Goal: Book appointment/travel/reservation

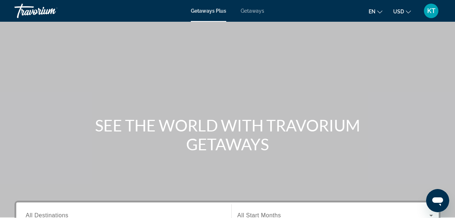
click at [254, 10] on span "Getaways" at bounding box center [253, 11] width 24 height 6
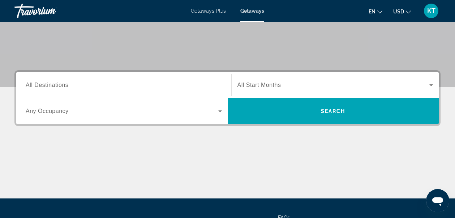
scroll to position [145, 0]
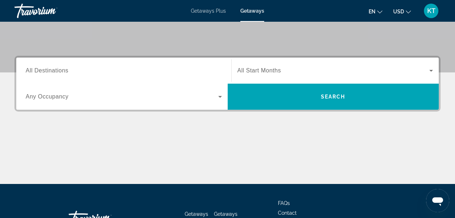
click at [62, 69] on span "All Destinations" at bounding box center [47, 70] width 43 height 6
click at [62, 69] on input "Destination All Destinations" at bounding box center [124, 71] width 196 height 9
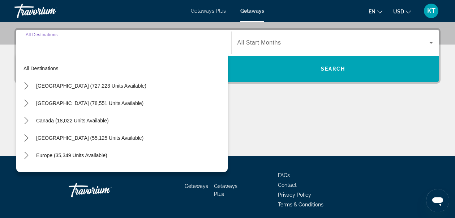
scroll to position [177, 0]
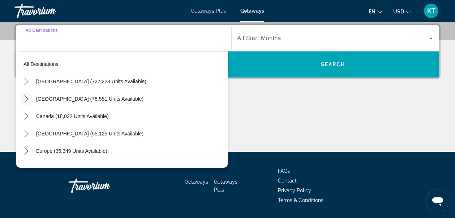
click at [26, 98] on icon "Toggle Mexico (78,551 units available) submenu" at bounding box center [26, 98] width 4 height 7
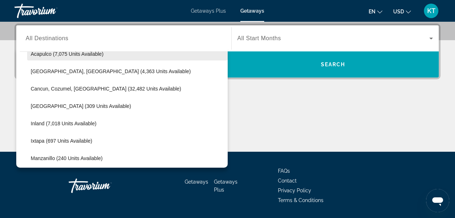
scroll to position [75, 0]
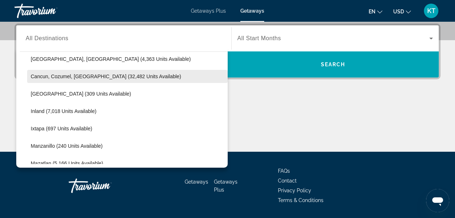
click at [45, 74] on span "Cancun, Cozumel, [GEOGRAPHIC_DATA] (32,482 units available)" at bounding box center [106, 76] width 150 height 6
type input "**********"
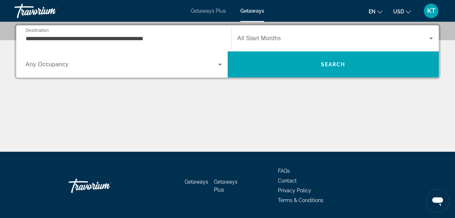
click at [275, 36] on span "All Start Months" at bounding box center [260, 38] width 44 height 6
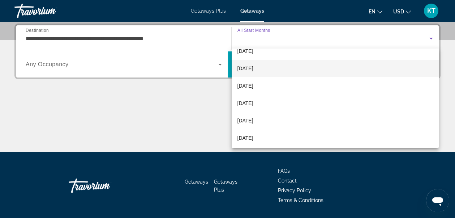
scroll to position [36, 0]
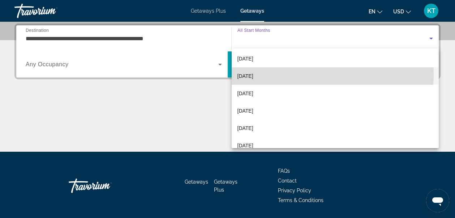
click at [254, 74] on span "[DATE]" at bounding box center [246, 76] width 16 height 9
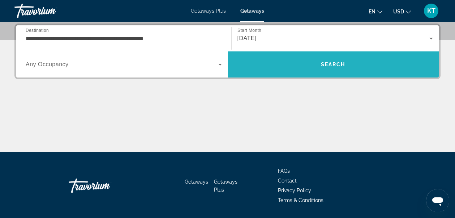
click at [333, 68] on span "Search" at bounding box center [334, 64] width 212 height 17
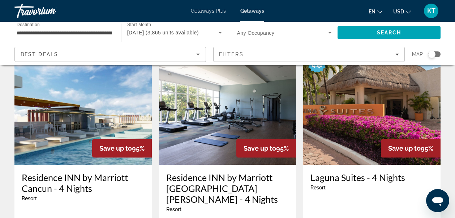
scroll to position [956, 0]
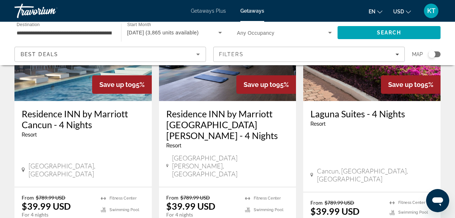
click at [197, 55] on icon "Sort by" at bounding box center [198, 54] width 9 height 9
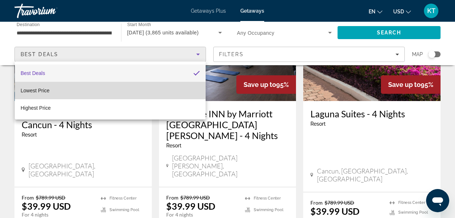
click at [42, 90] on span "Lowest Price" at bounding box center [35, 91] width 29 height 6
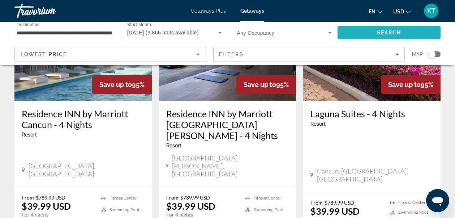
click at [379, 30] on span "Search" at bounding box center [389, 33] width 25 height 6
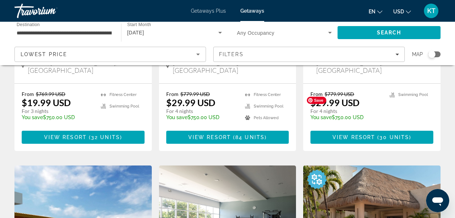
scroll to position [760, 0]
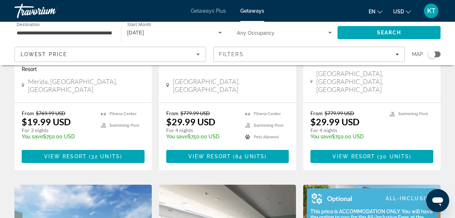
click at [319, 188] on img "Main content" at bounding box center [317, 198] width 20 height 20
click at [345, 208] on div "This price is ACCOMMODATION ONLY. You will have the option to pay for the All-I…" at bounding box center [370, 219] width 127 height 23
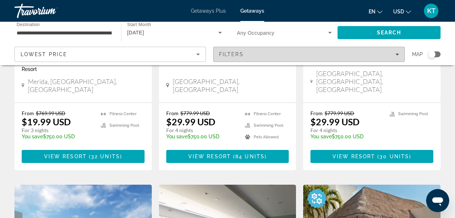
click at [395, 52] on div "Filters" at bounding box center [309, 54] width 180 height 6
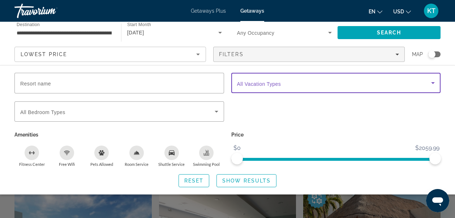
click at [408, 82] on span "Search widget" at bounding box center [334, 82] width 195 height 9
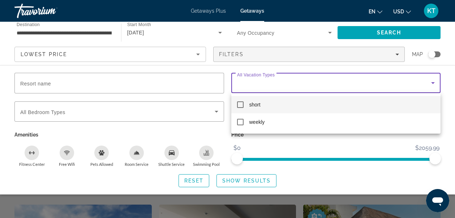
scroll to position [723, 0]
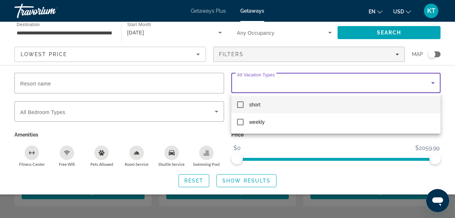
click at [399, 55] on div at bounding box center [227, 109] width 455 height 218
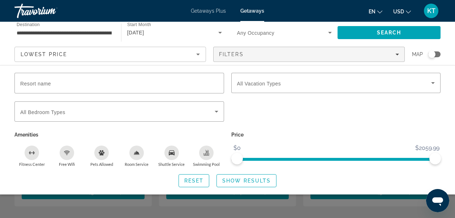
click at [0, 99] on div "Resort name Vacation Types All Vacation Types Bedroom Types All Bedroom Types A…" at bounding box center [227, 130] width 455 height 114
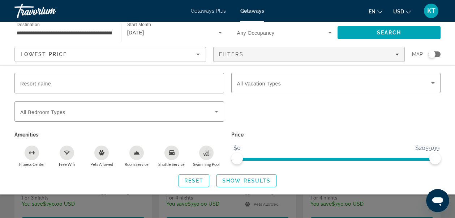
scroll to position [651, 0]
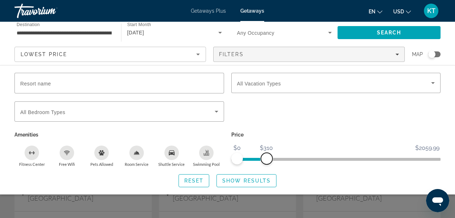
drag, startPoint x: 434, startPoint y: 159, endPoint x: 267, endPoint y: 157, distance: 167.1
click at [267, 157] on span "ngx-slider-max" at bounding box center [267, 159] width 12 height 12
click at [256, 181] on span "Show Results" at bounding box center [246, 181] width 48 height 6
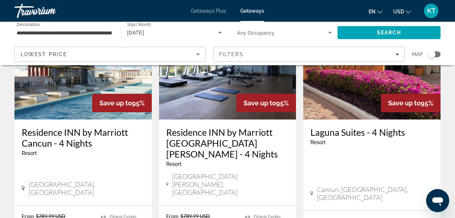
scroll to position [977, 0]
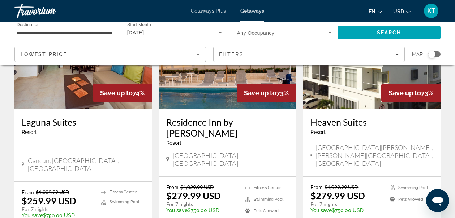
scroll to position [940, 0]
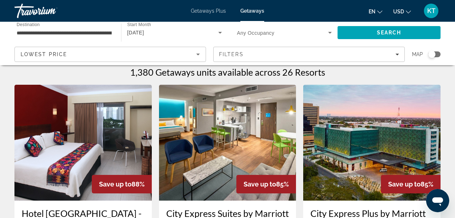
scroll to position [0, 0]
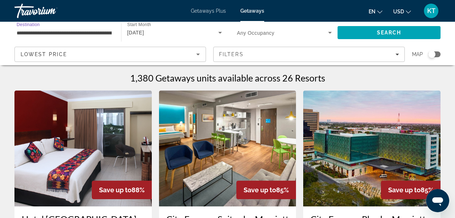
click at [107, 32] on input "**********" at bounding box center [64, 33] width 95 height 9
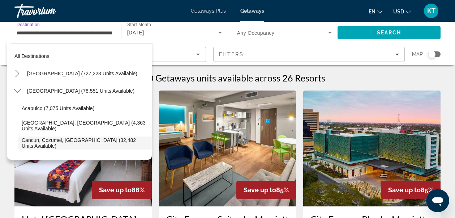
scroll to position [43, 0]
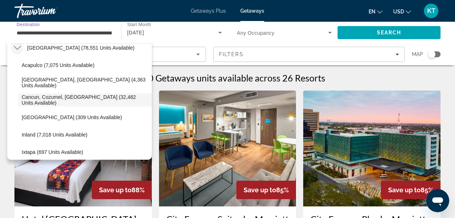
click at [17, 48] on icon "Toggle Mexico (78,551 units available) submenu" at bounding box center [17, 47] width 7 height 7
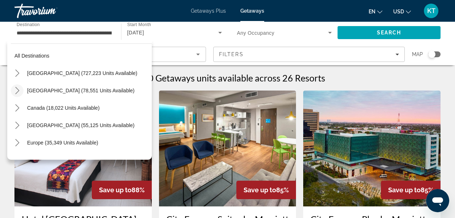
scroll to position [0, 0]
click at [14, 70] on icon "Toggle United States (727,223 units available) submenu" at bounding box center [17, 73] width 7 height 7
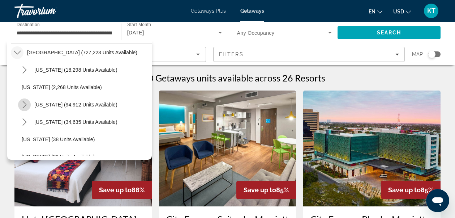
click at [26, 102] on icon "Toggle California (94,912 units available) submenu" at bounding box center [24, 104] width 7 height 7
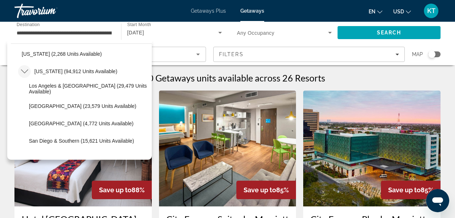
scroll to position [72, 0]
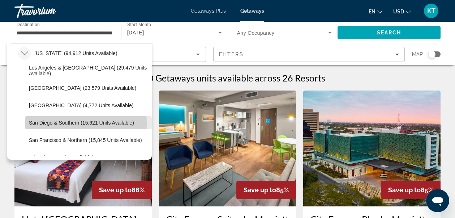
click at [29, 124] on span "San Diego & Southern (15,621 units available)" at bounding box center [81, 123] width 105 height 6
type input "**********"
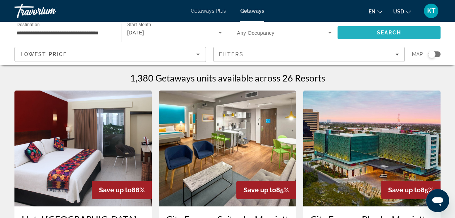
click at [385, 34] on span "Search" at bounding box center [389, 33] width 25 height 6
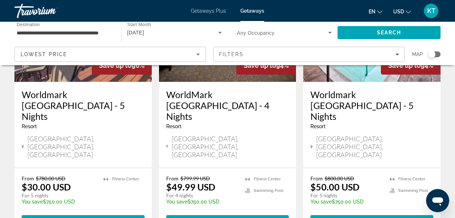
scroll to position [977, 0]
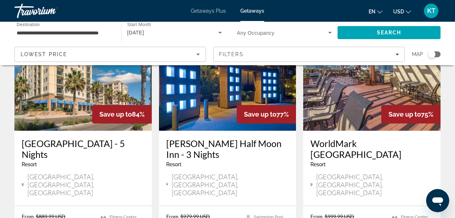
scroll to position [940, 0]
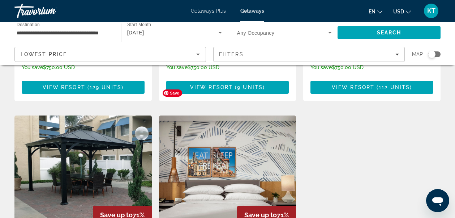
scroll to position [181, 0]
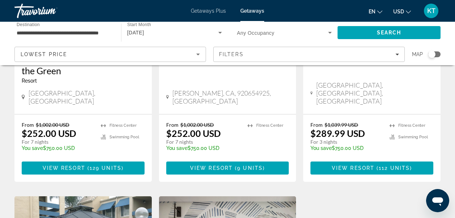
click at [199, 54] on icon "Sort by" at bounding box center [198, 55] width 4 height 2
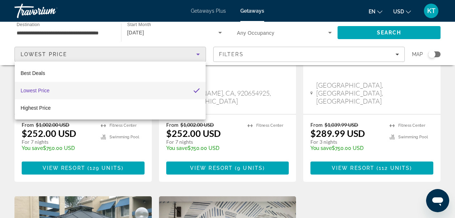
click at [6, 32] on div at bounding box center [227, 109] width 455 height 218
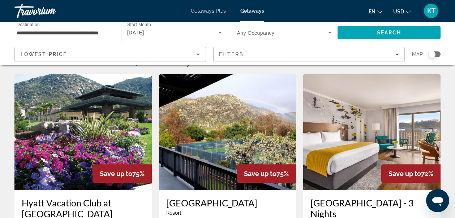
scroll to position [0, 0]
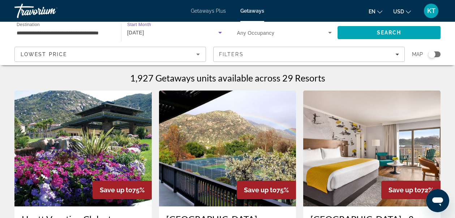
click at [220, 31] on icon "Search widget" at bounding box center [220, 32] width 9 height 9
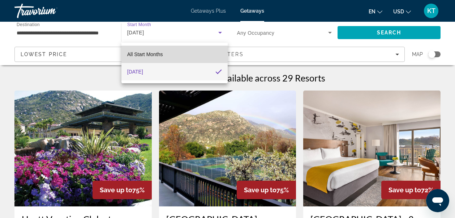
click at [143, 54] on span "All Start Months" at bounding box center [145, 54] width 36 height 6
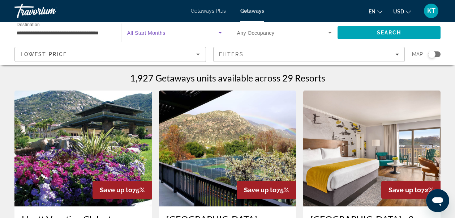
click at [92, 34] on input "**********" at bounding box center [64, 33] width 95 height 9
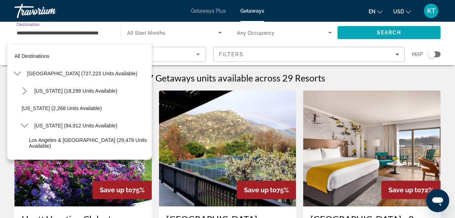
scroll to position [95, 0]
